Goal: Find specific page/section: Find specific page/section

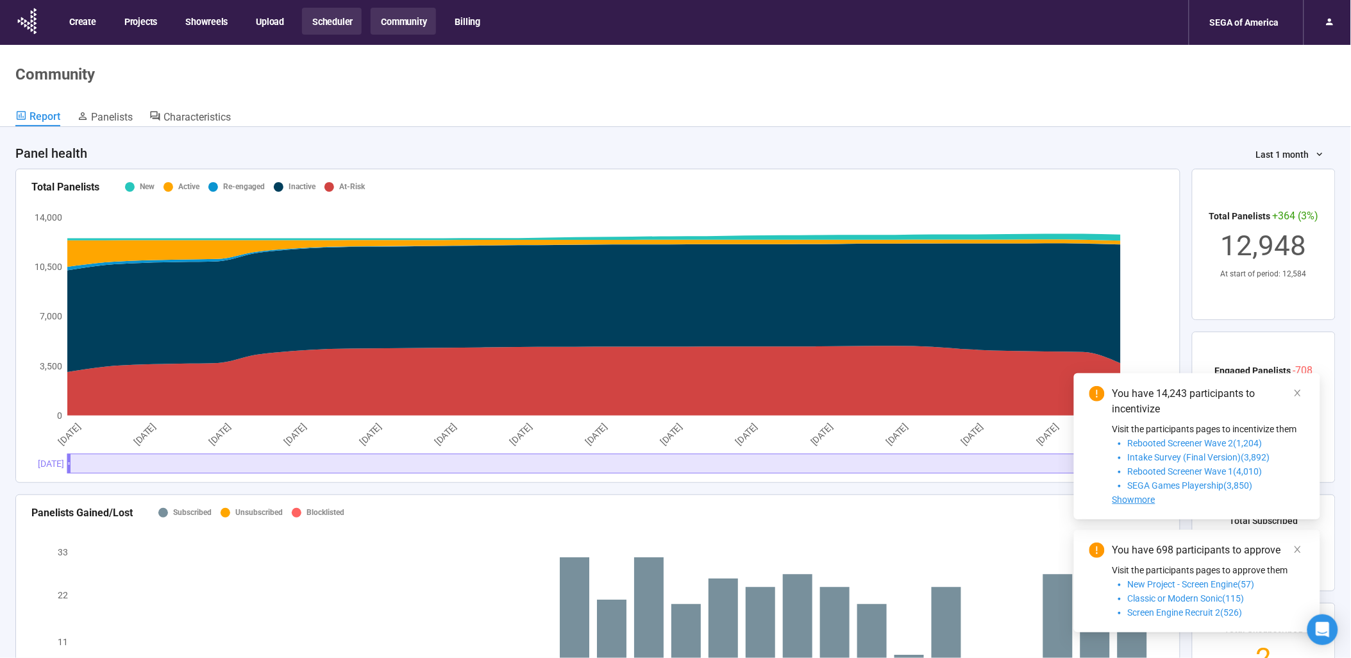
click at [323, 29] on button "Scheduler" at bounding box center [332, 21] width 60 height 27
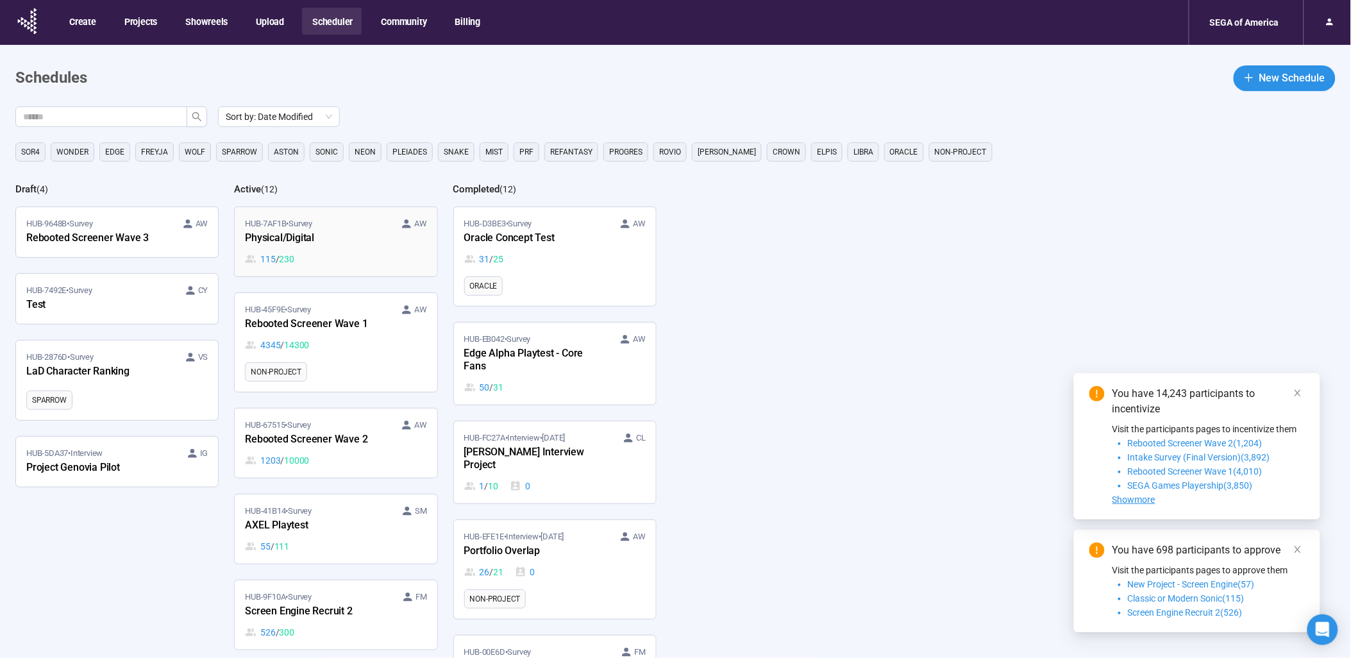
click at [335, 244] on div "Physical/Digital" at bounding box center [315, 238] width 141 height 17
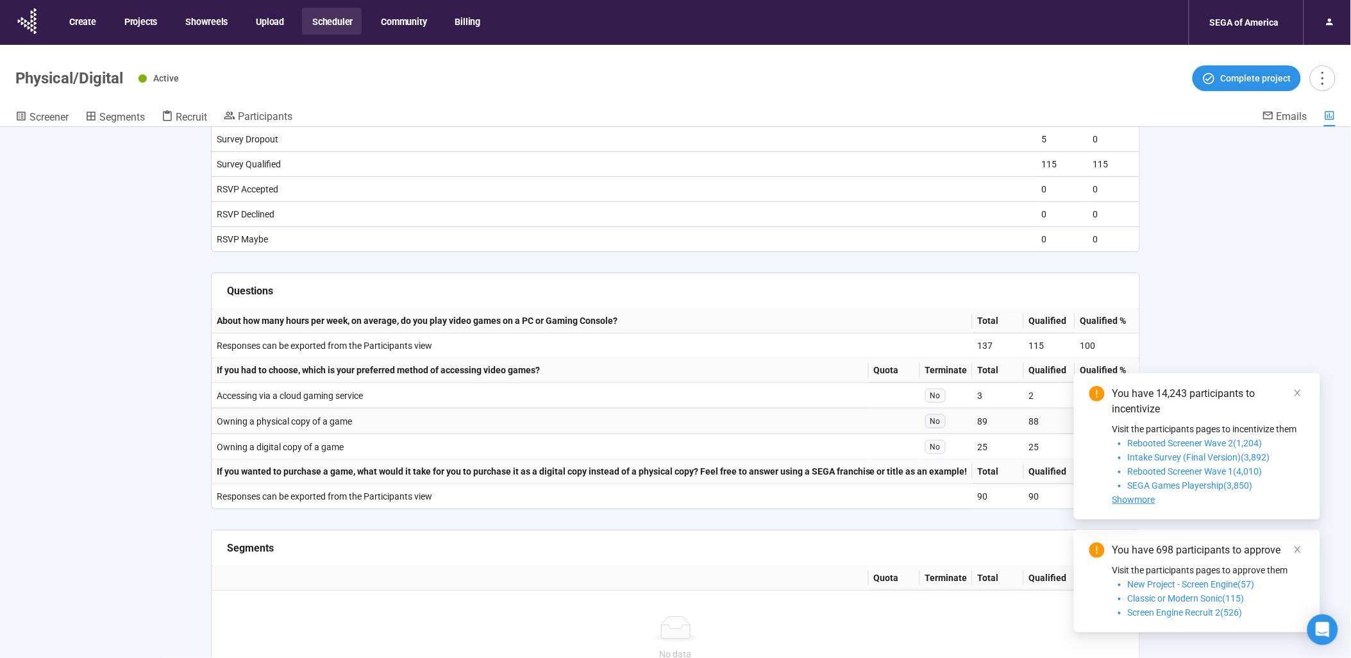
scroll to position [312, 0]
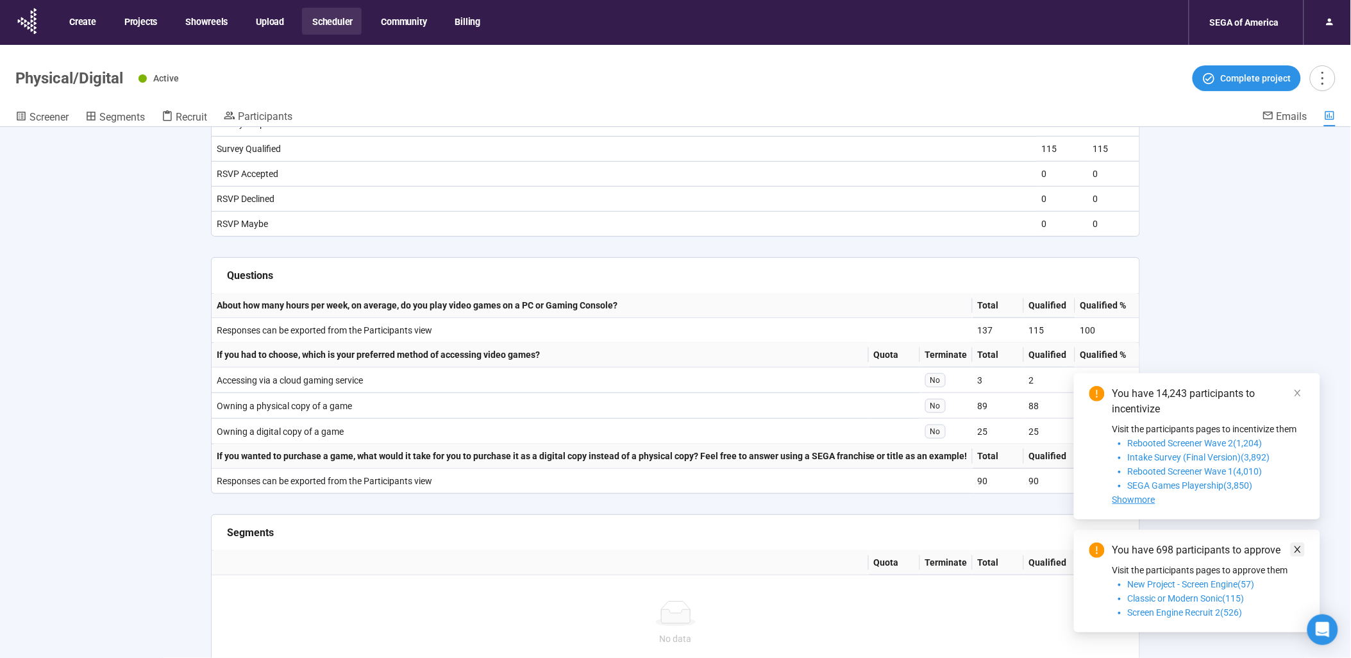
click at [1293, 546] on icon "close" at bounding box center [1297, 549] width 9 height 9
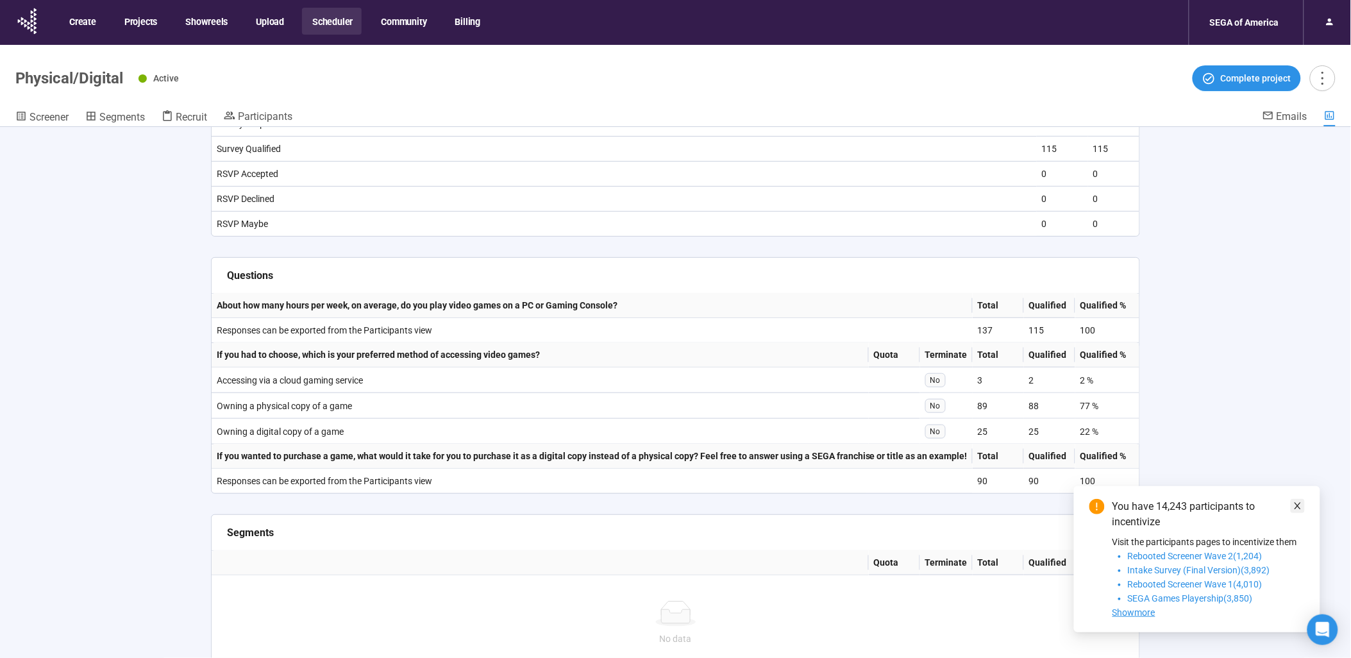
click at [1298, 506] on icon "close" at bounding box center [1297, 506] width 6 height 6
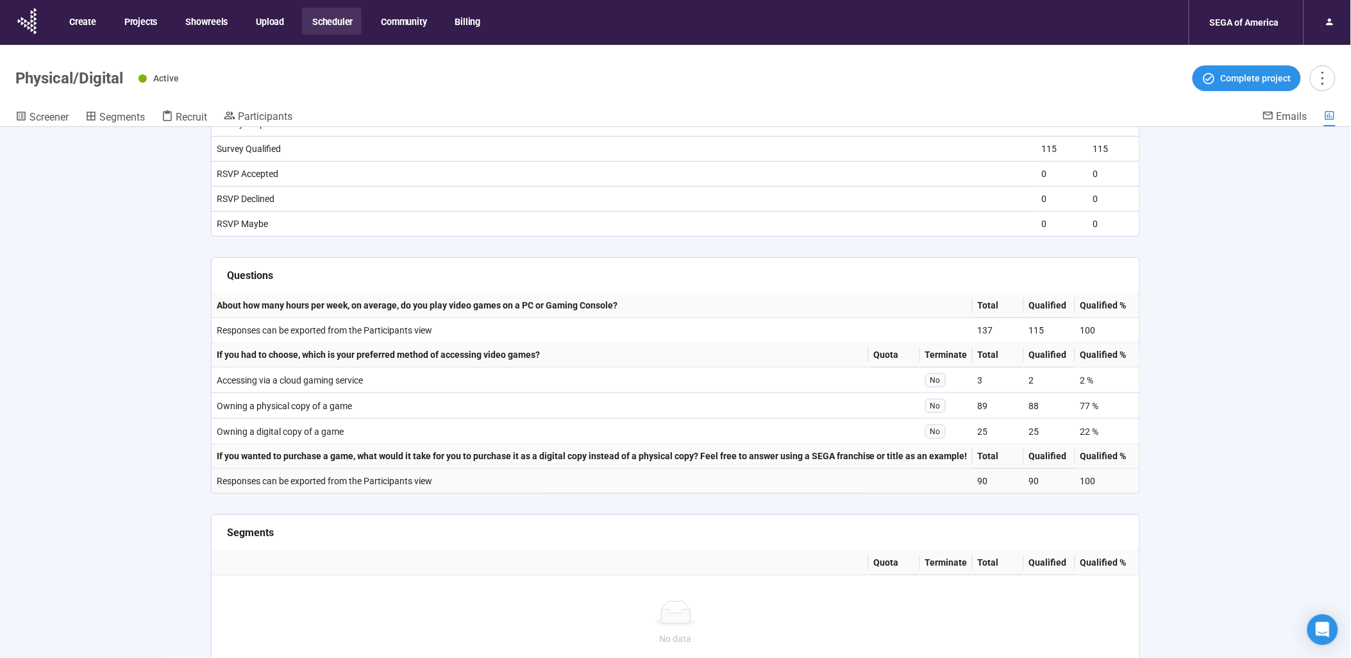
click at [1058, 469] on td "90" at bounding box center [1049, 481] width 51 height 25
click at [1024, 474] on td "90" at bounding box center [1049, 481] width 51 height 25
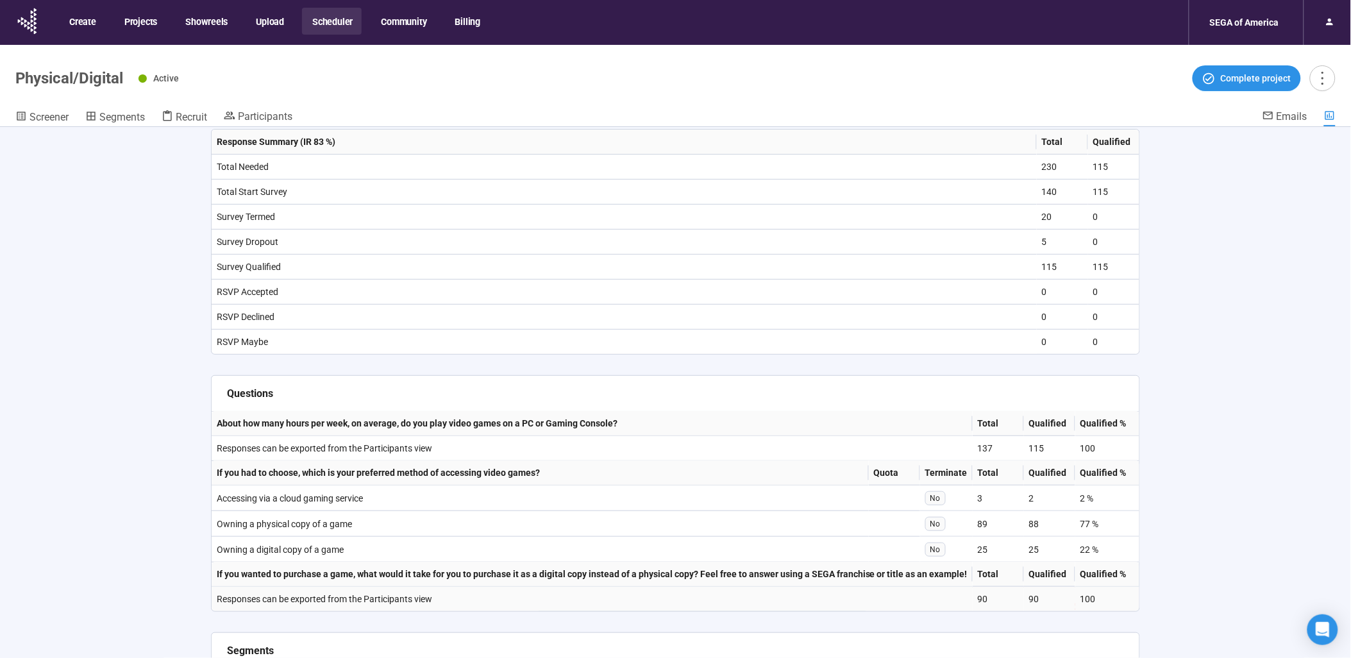
scroll to position [0, 0]
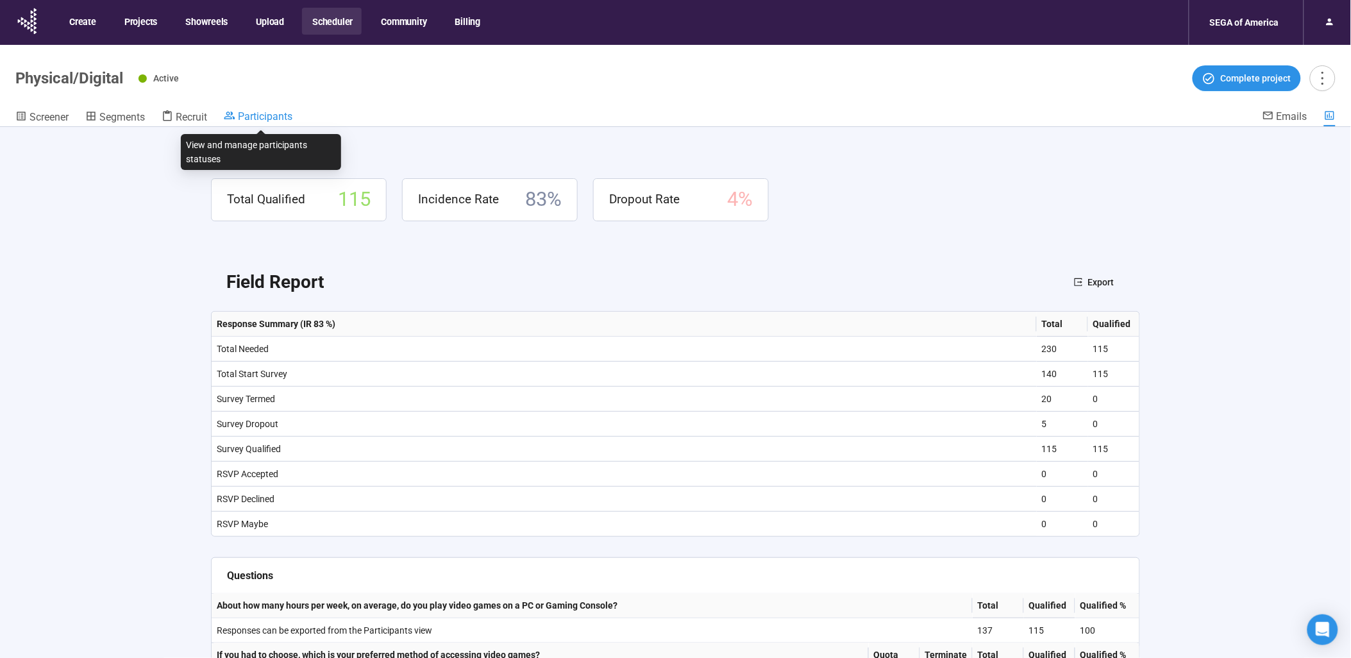
click at [246, 110] on div "Participants" at bounding box center [258, 116] width 69 height 13
